Goal: Check status

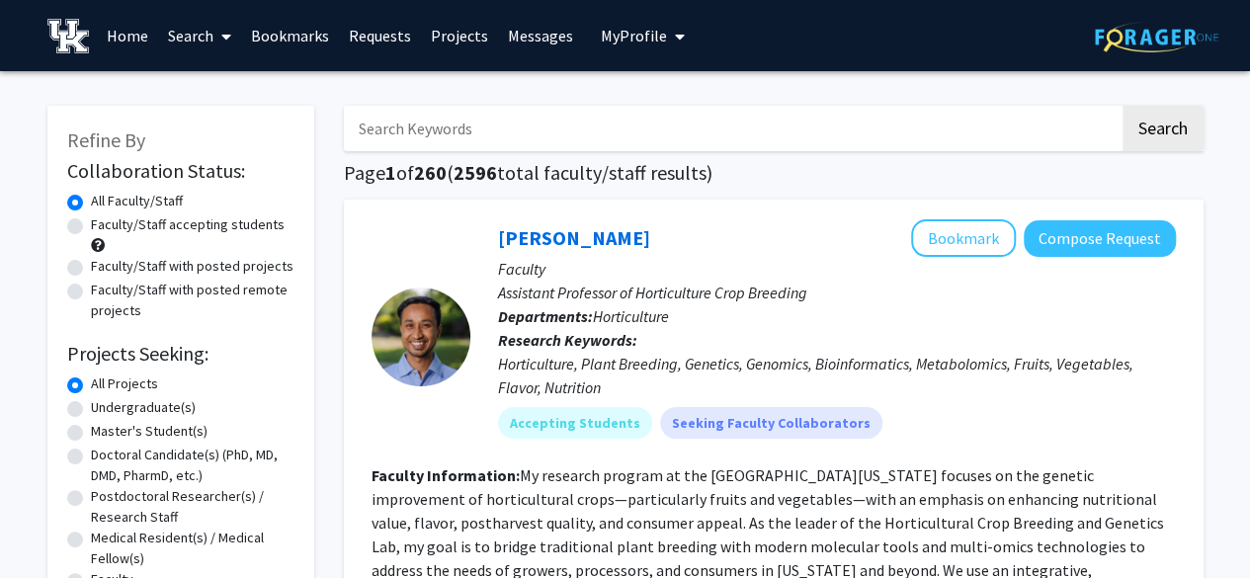
click at [373, 31] on link "Requests" at bounding box center [380, 35] width 82 height 69
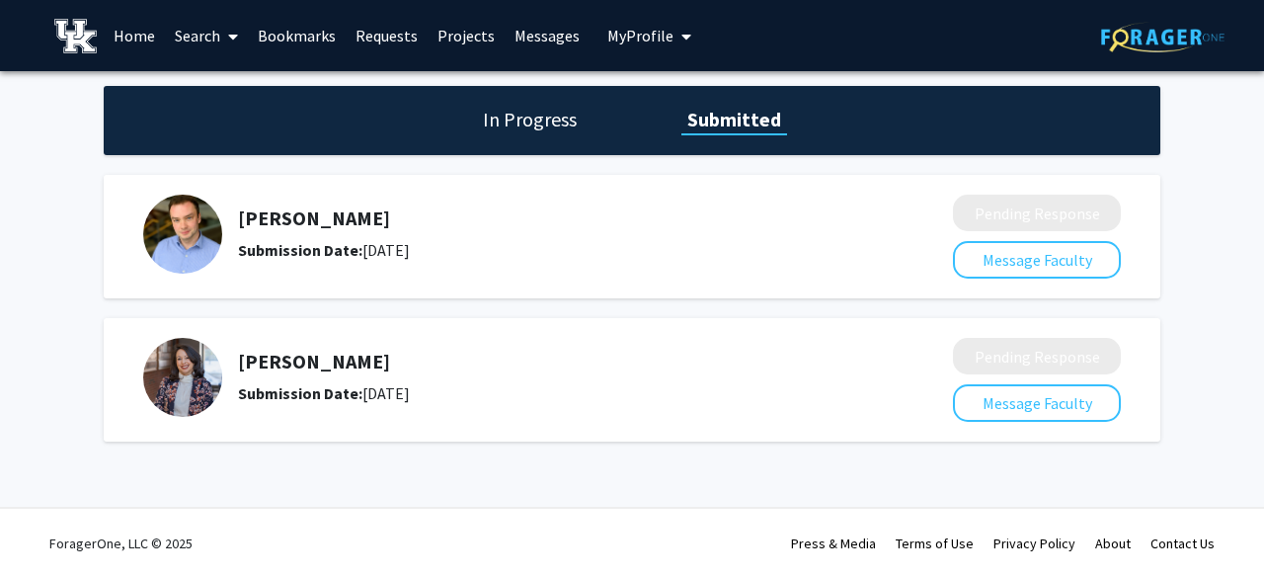
click at [292, 214] on h5 "[PERSON_NAME]" at bounding box center [543, 218] width 610 height 24
click at [504, 123] on h1 "In Progress" at bounding box center [530, 120] width 106 height 28
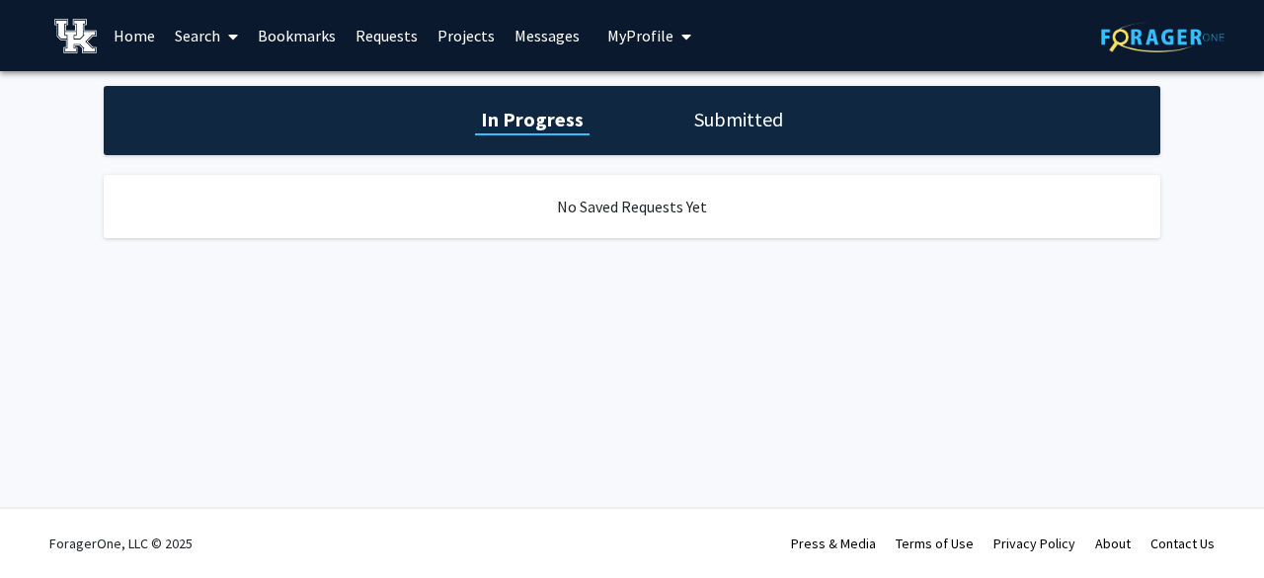
click at [391, 37] on link "Requests" at bounding box center [387, 35] width 82 height 69
click at [392, 42] on link "Requests" at bounding box center [387, 35] width 82 height 69
click at [691, 107] on h1 "Submitted" at bounding box center [738, 120] width 101 height 28
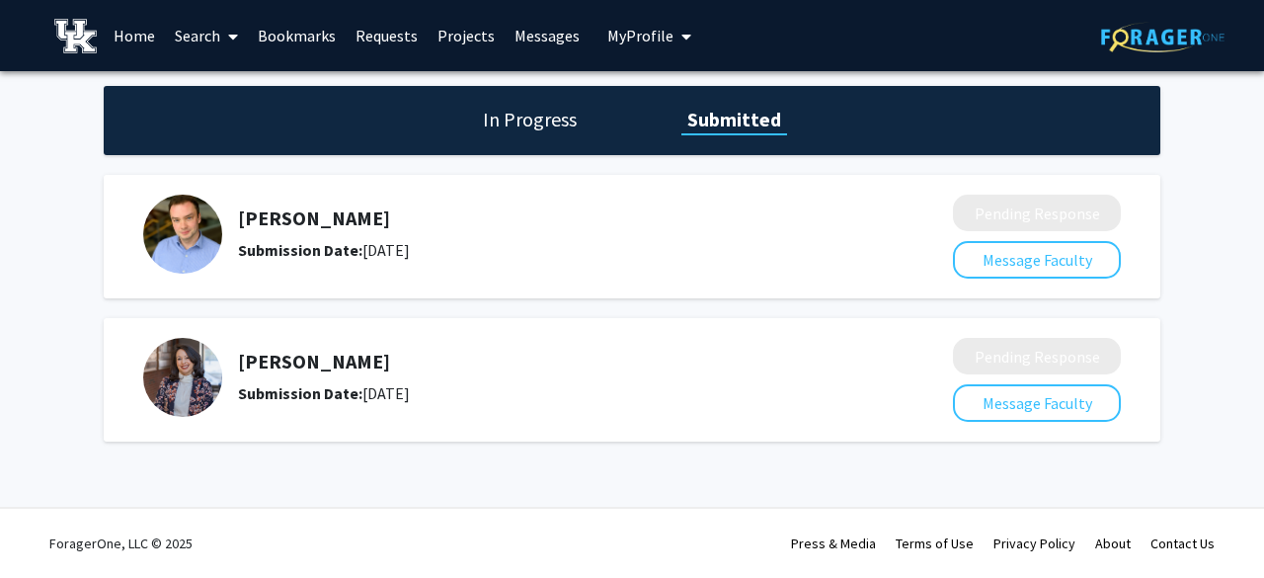
click at [352, 238] on div "Submission Date: [DATE]" at bounding box center [543, 250] width 610 height 24
click at [332, 227] on h5 "[PERSON_NAME]" at bounding box center [543, 218] width 610 height 24
